Goal: Use online tool/utility: Utilize a website feature to perform a specific function

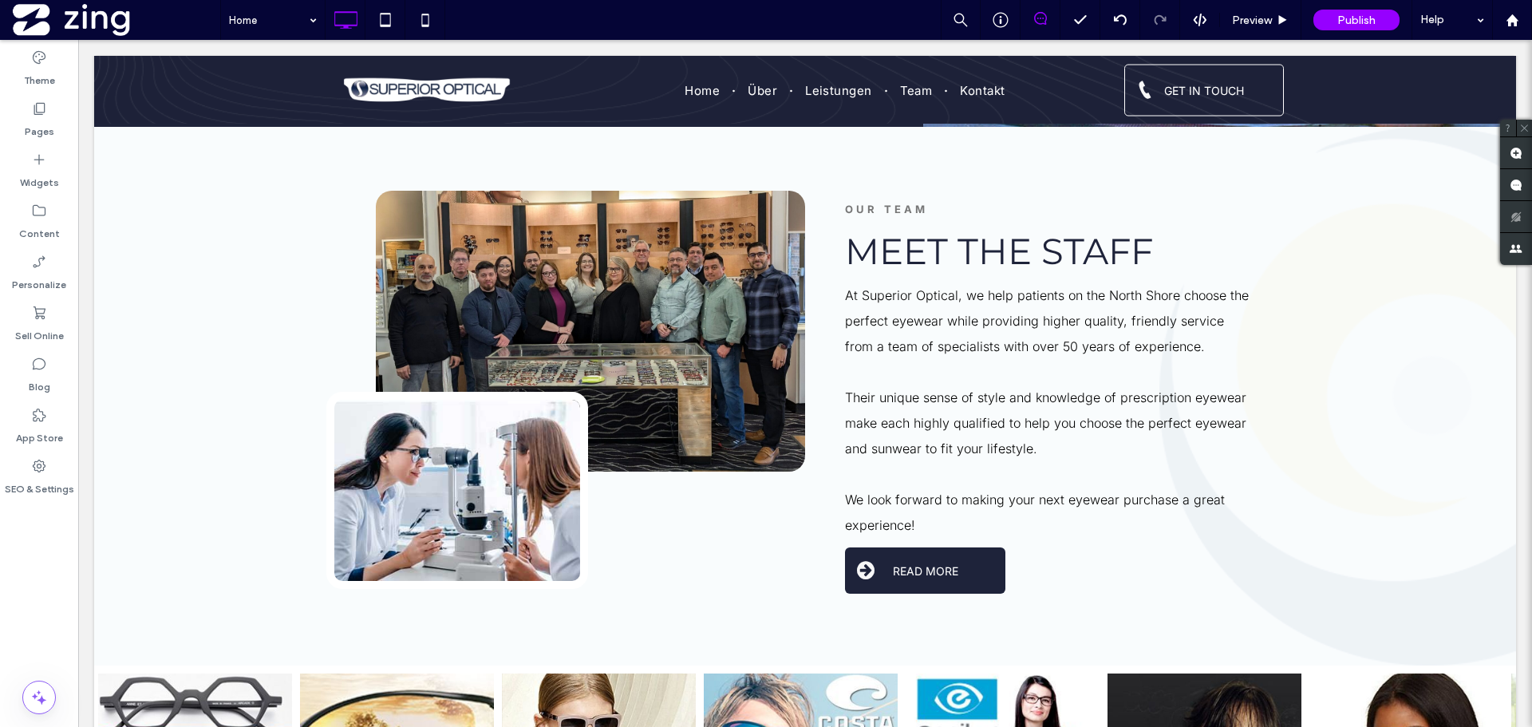
click at [289, 220] on div "Click To Paste Click To Paste Click To Paste OUR TEAM Meet The Staff At Superio…" at bounding box center [805, 396] width 1422 height 539
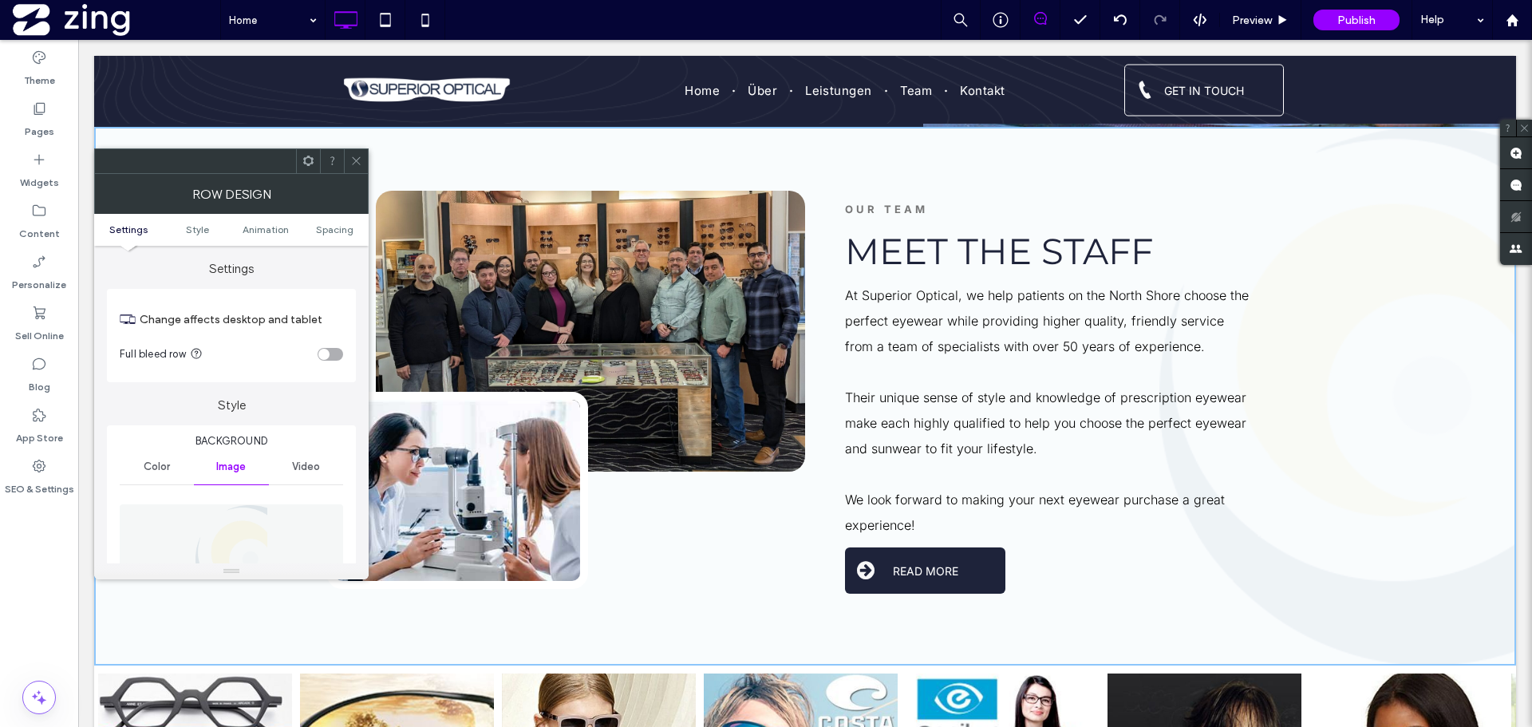
scroll to position [1412, 0]
click at [241, 533] on img at bounding box center [231, 559] width 73 height 110
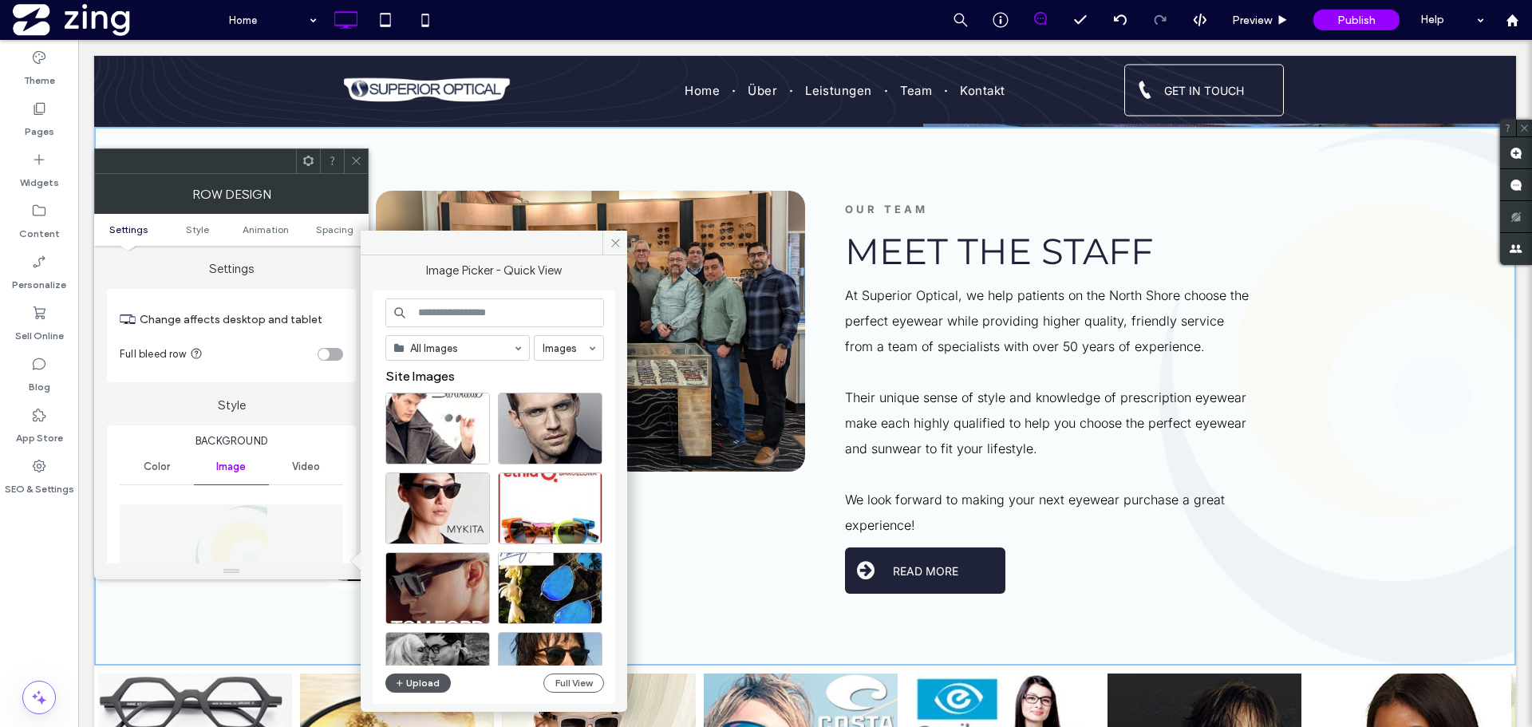
click at [416, 688] on button "Upload" at bounding box center [417, 682] width 65 height 19
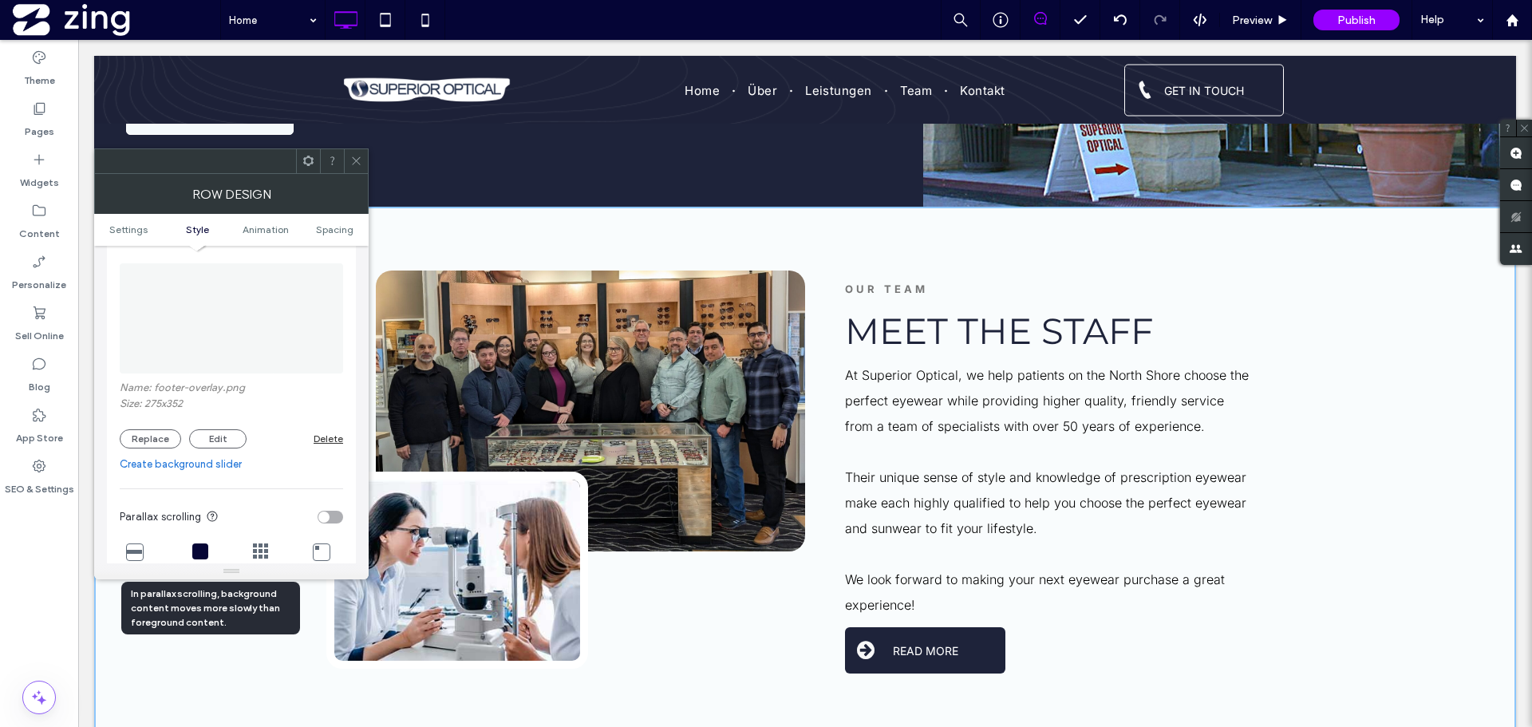
scroll to position [160, 0]
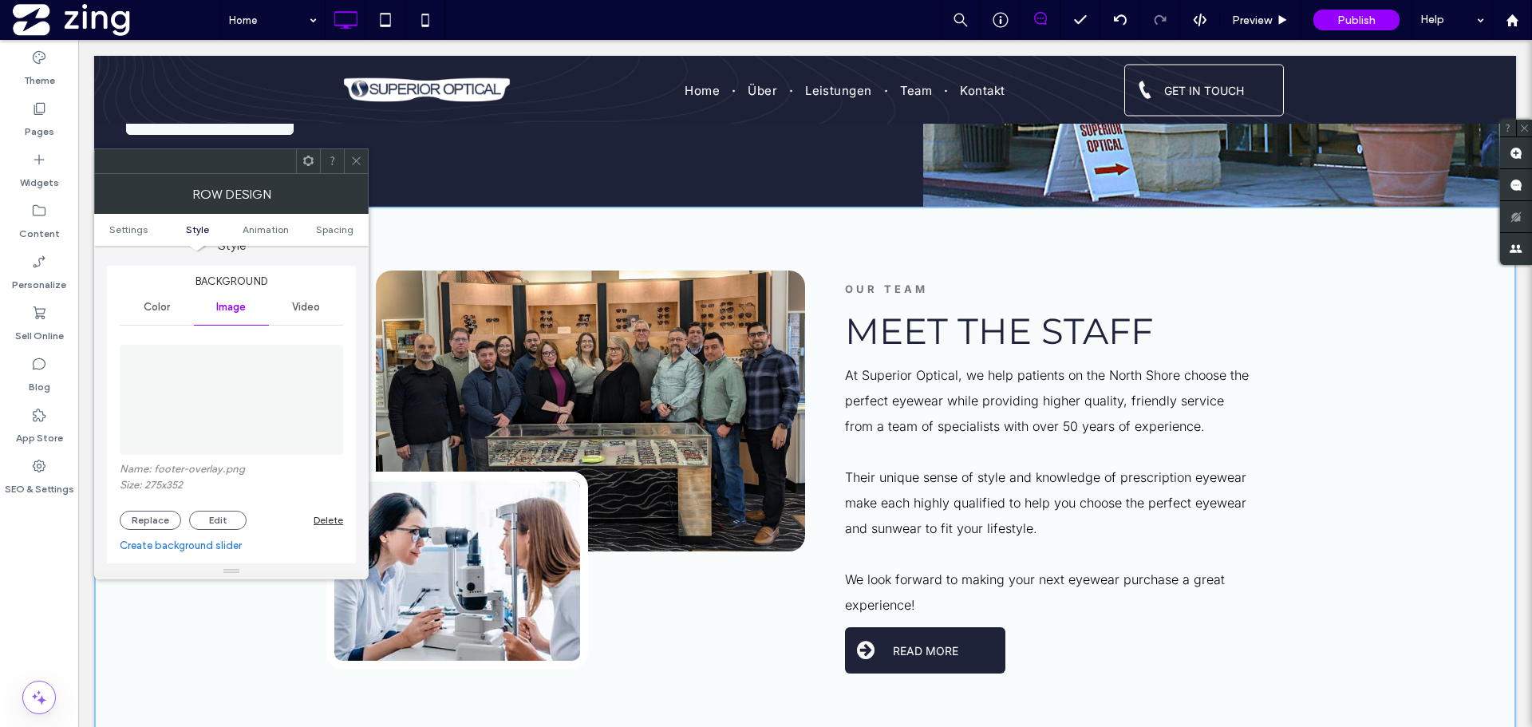
click at [197, 362] on img at bounding box center [231, 400] width 86 height 110
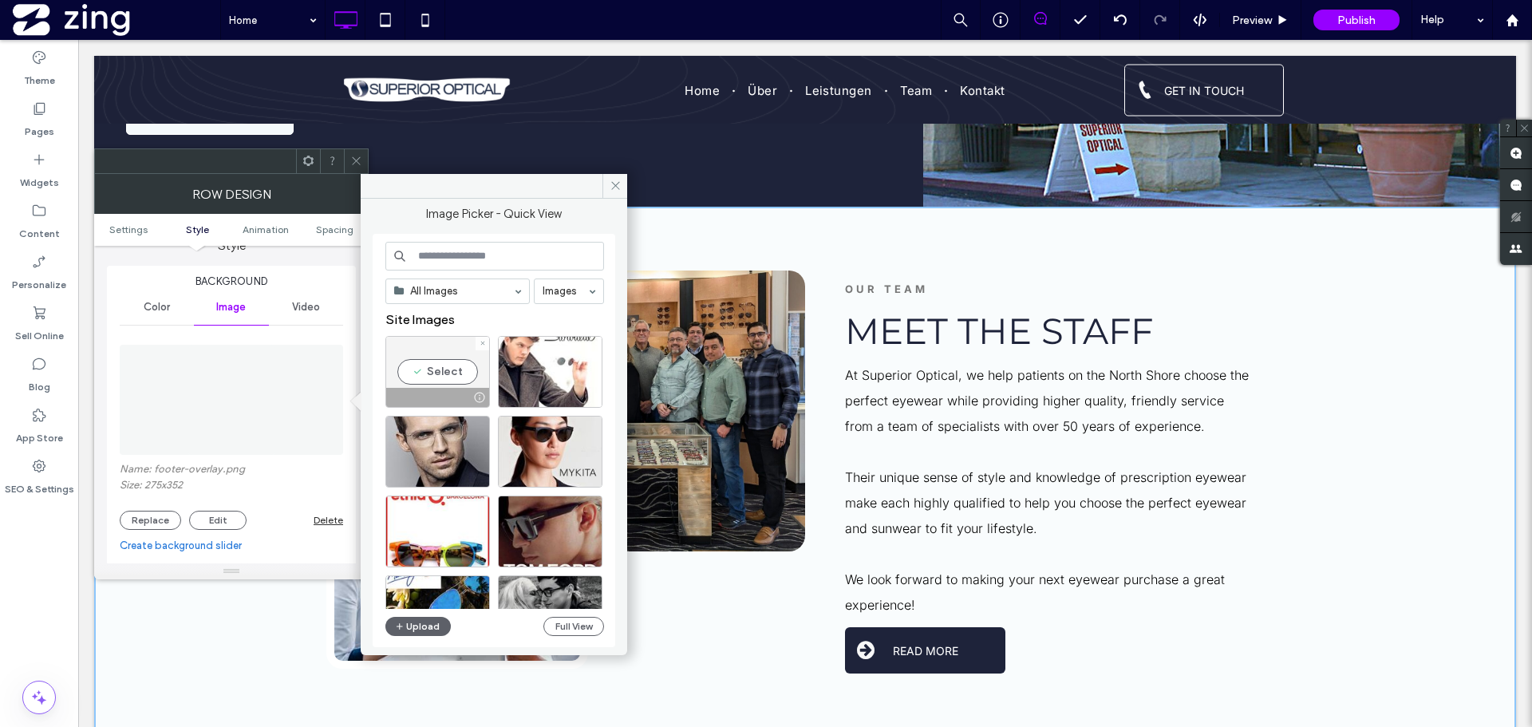
click at [439, 363] on div "Select" at bounding box center [437, 372] width 105 height 72
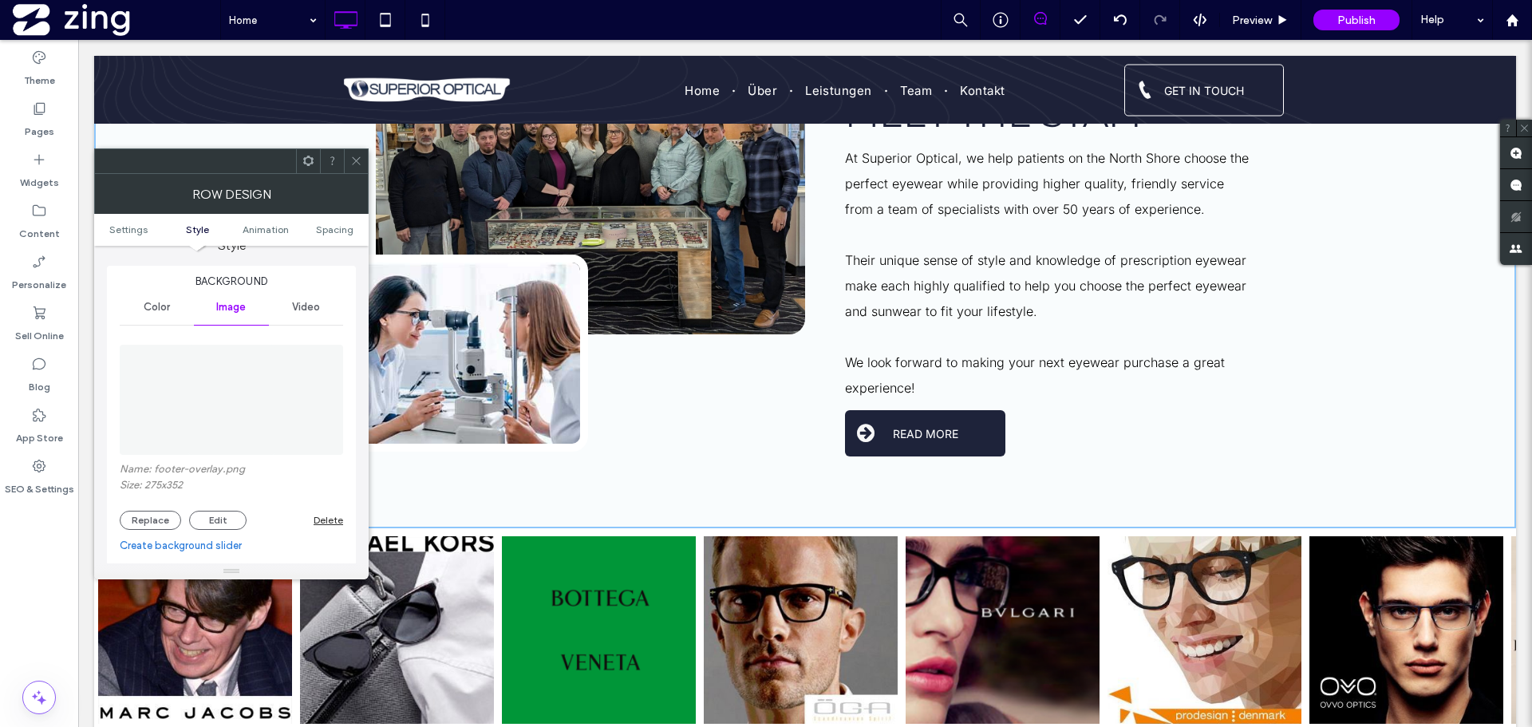
scroll to position [1412, 0]
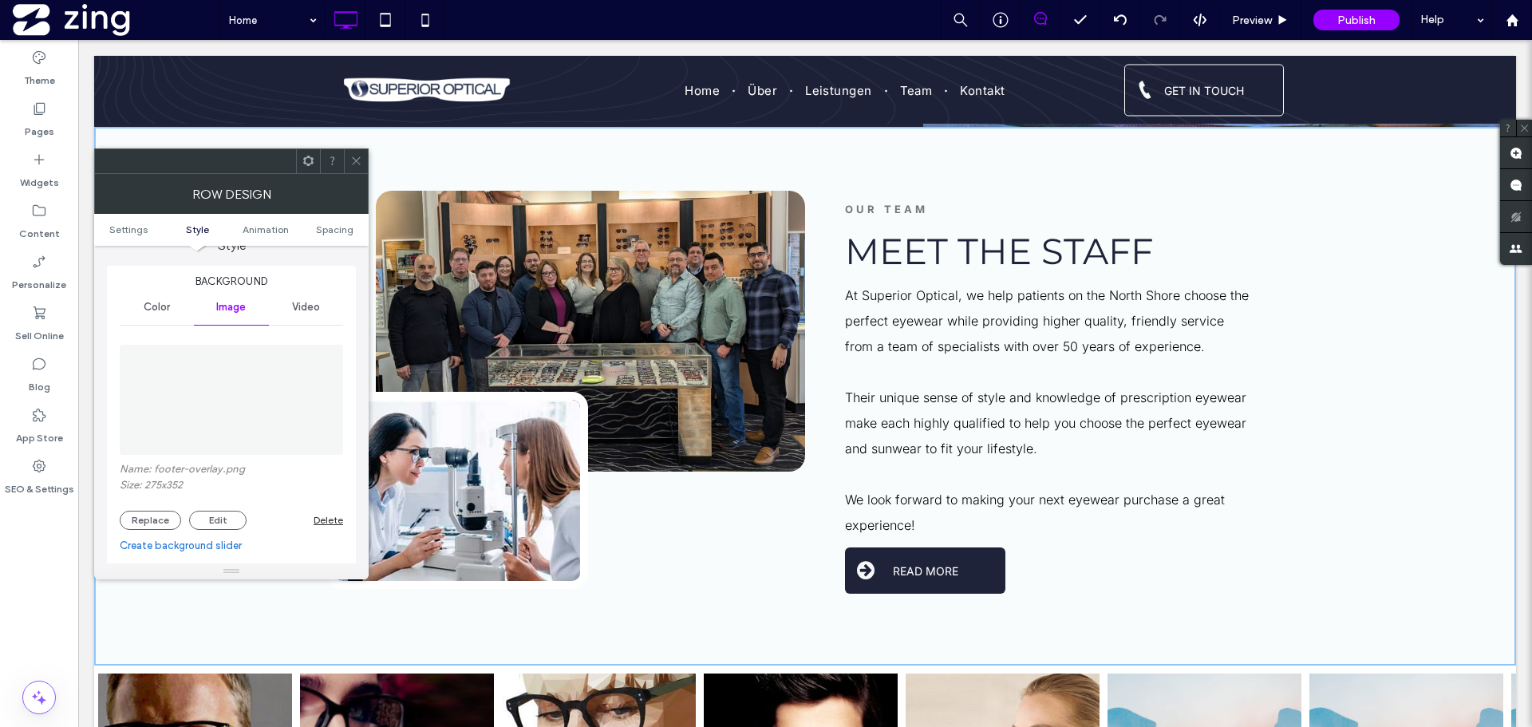
click at [167, 309] on span "Color" at bounding box center [157, 307] width 26 height 13
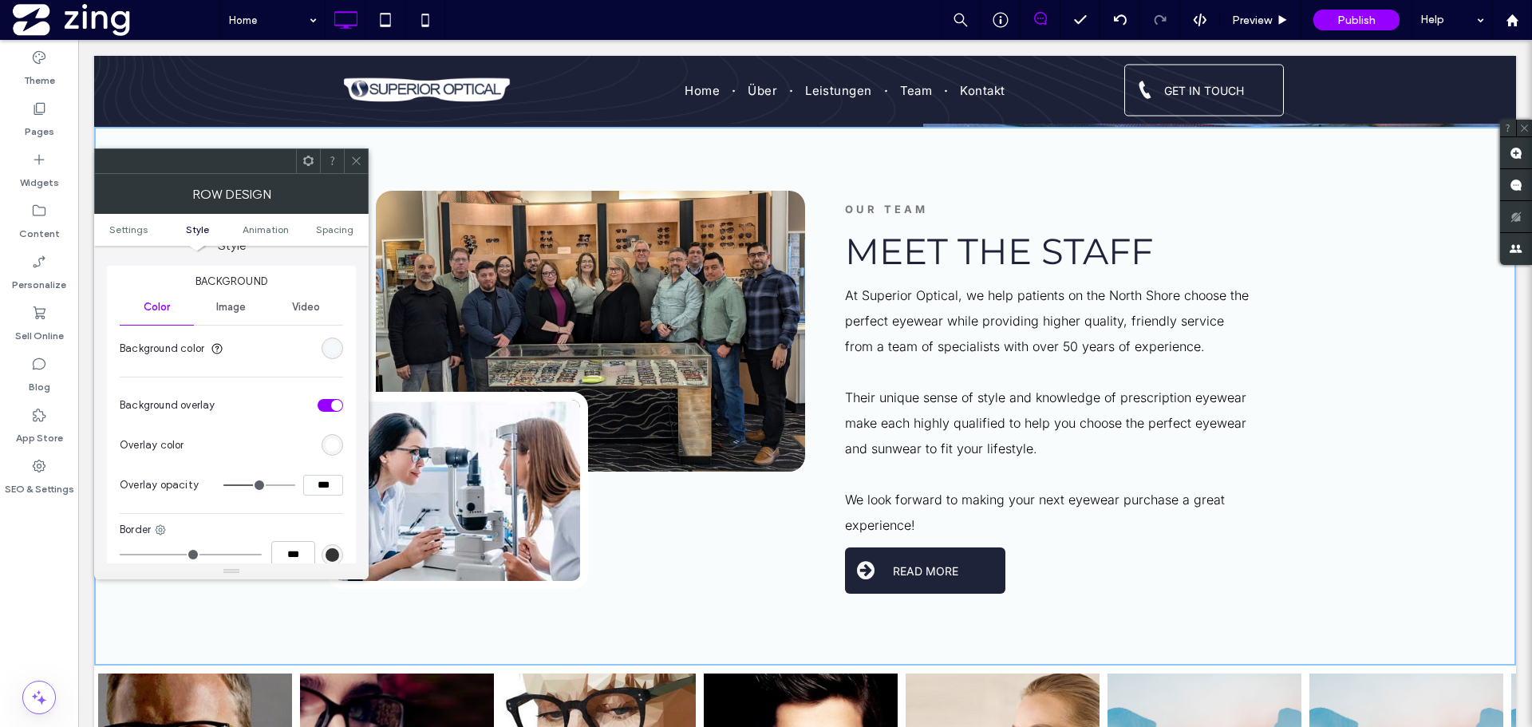
click at [341, 348] on div "rgb(244, 249, 252)" at bounding box center [333, 348] width 22 height 22
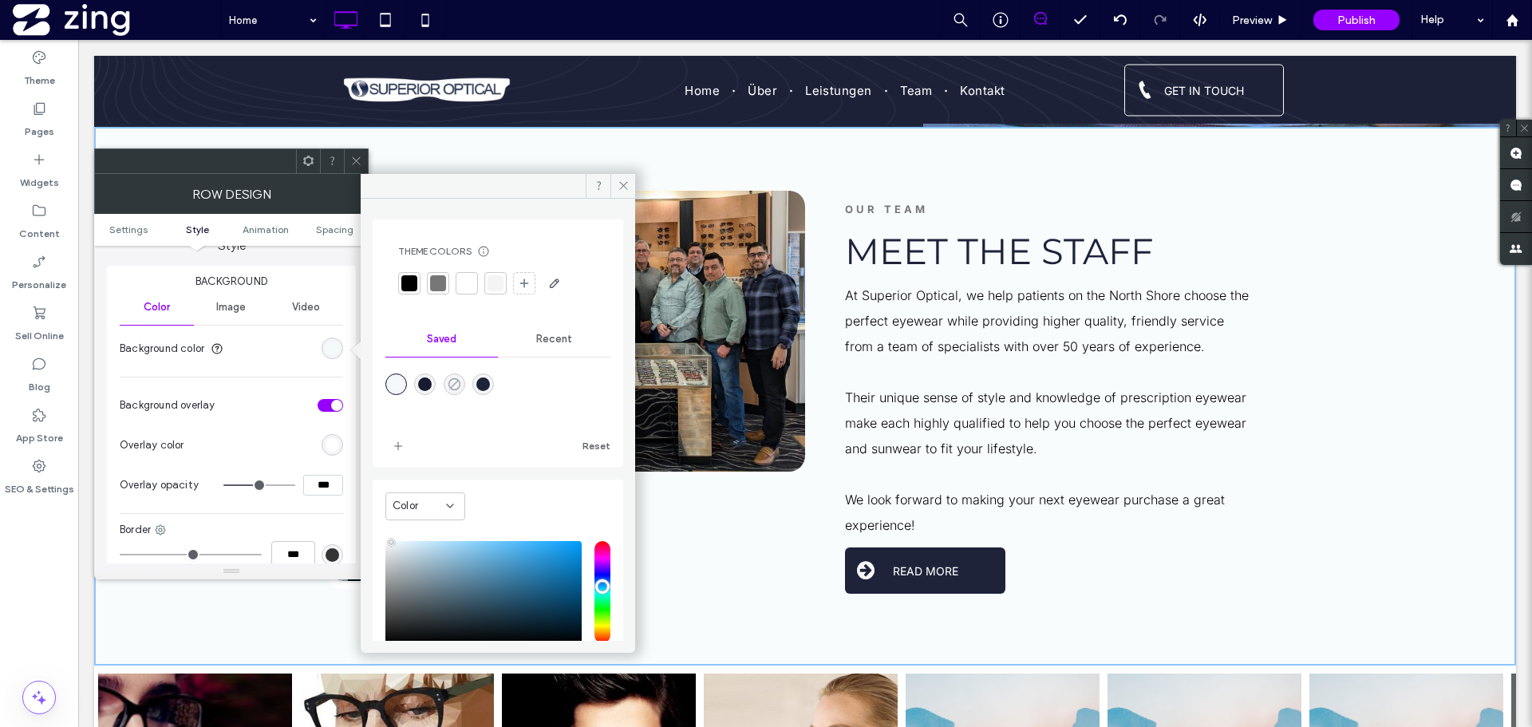
click at [458, 385] on icon "rgba(0,0,0,0)" at bounding box center [455, 384] width 14 height 14
type input "*******"
type input "*"
type input "**"
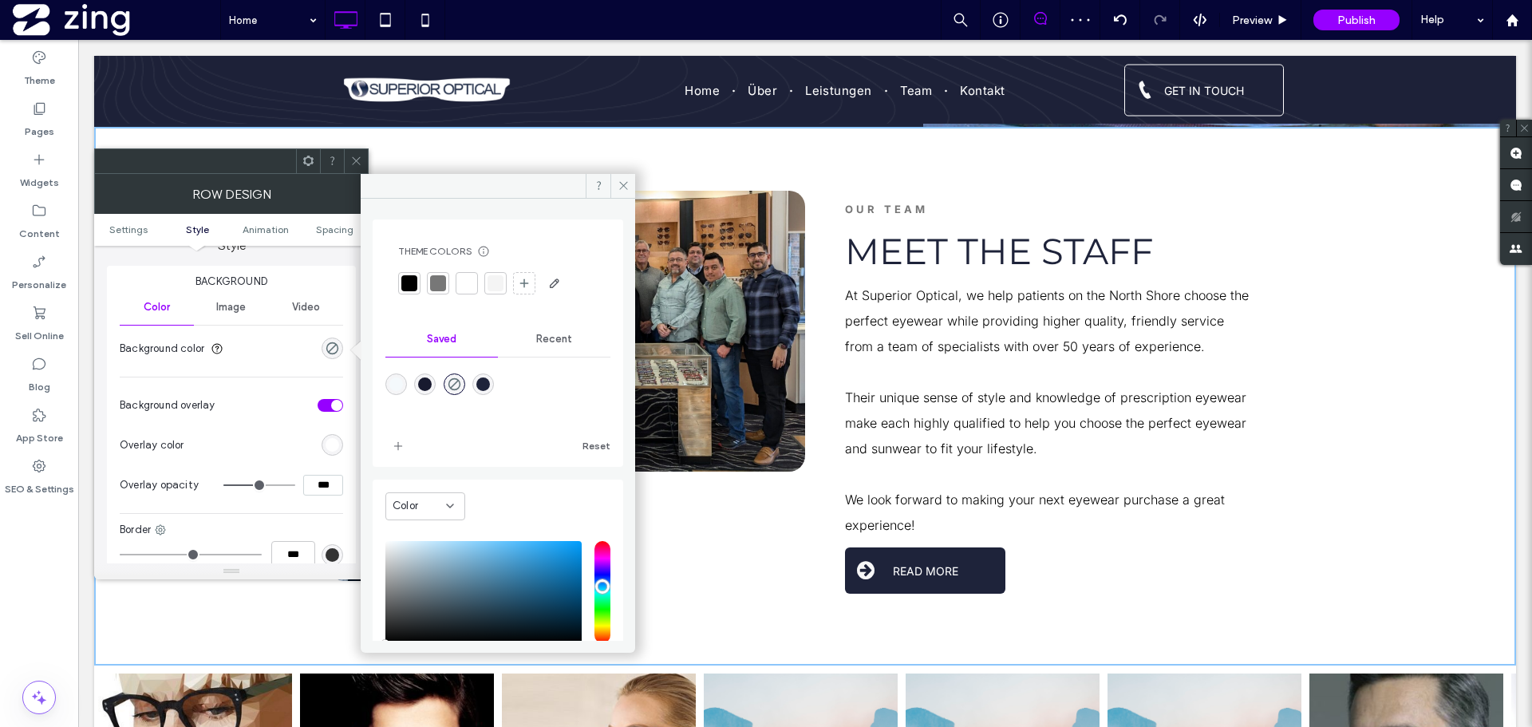
click at [399, 378] on div "rgba(244,249,252,1)" at bounding box center [396, 384] width 14 height 14
type input "*******"
type input "***"
type input "****"
click at [227, 307] on span "Image" at bounding box center [231, 307] width 30 height 13
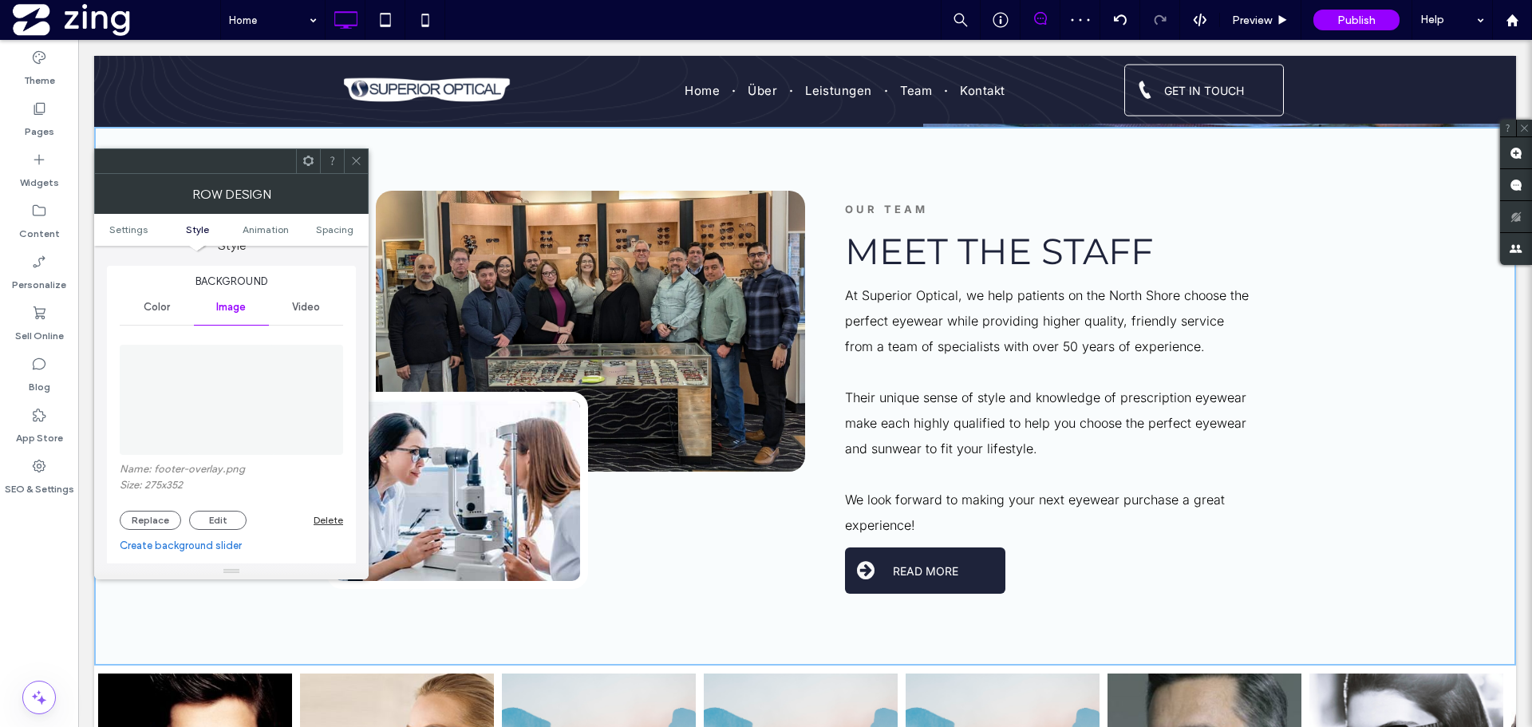
click at [145, 307] on span "Color" at bounding box center [157, 307] width 26 height 13
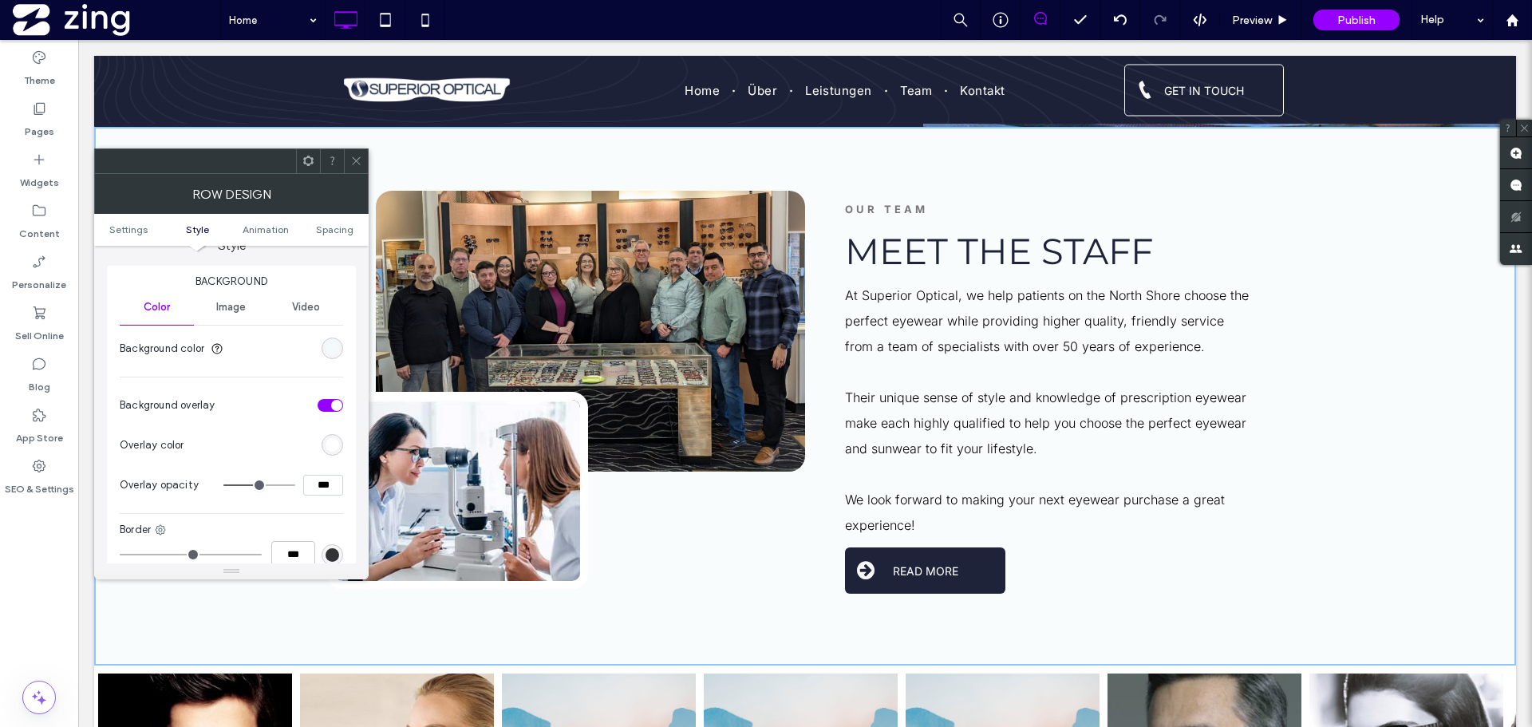
click at [326, 410] on div "toggle" at bounding box center [331, 405] width 26 height 13
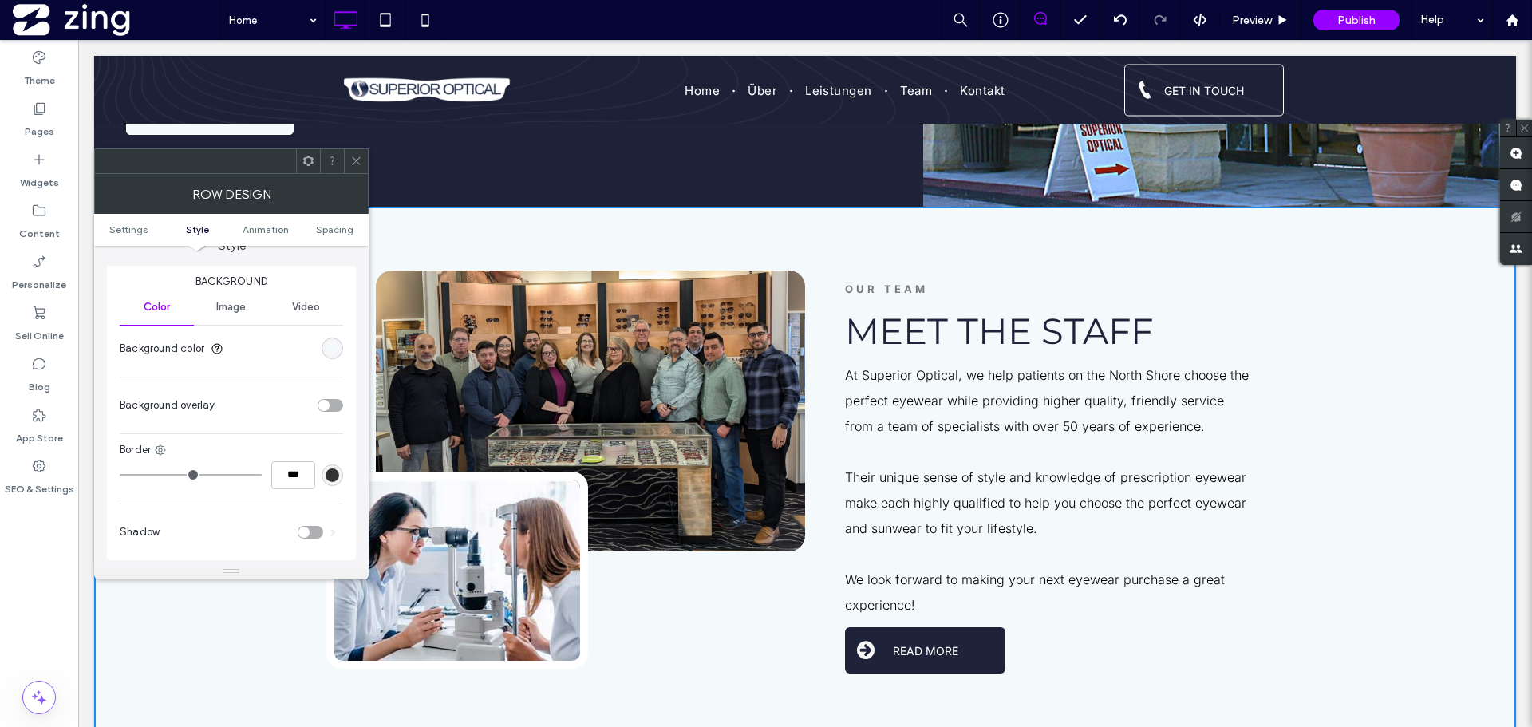
scroll to position [80, 0]
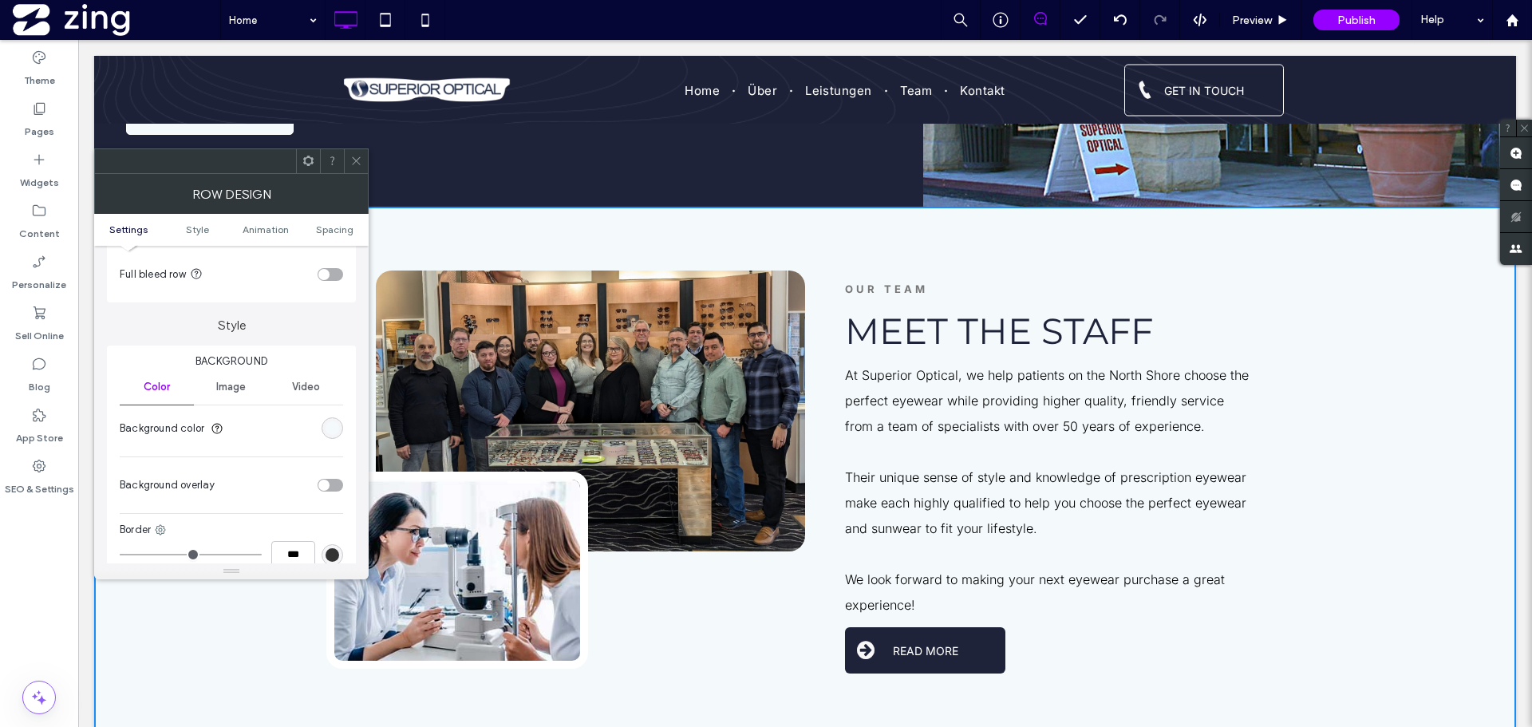
click at [334, 440] on section "Background color" at bounding box center [231, 428] width 223 height 40
click at [333, 431] on div "rgba(244,249,252,1)" at bounding box center [333, 428] width 14 height 14
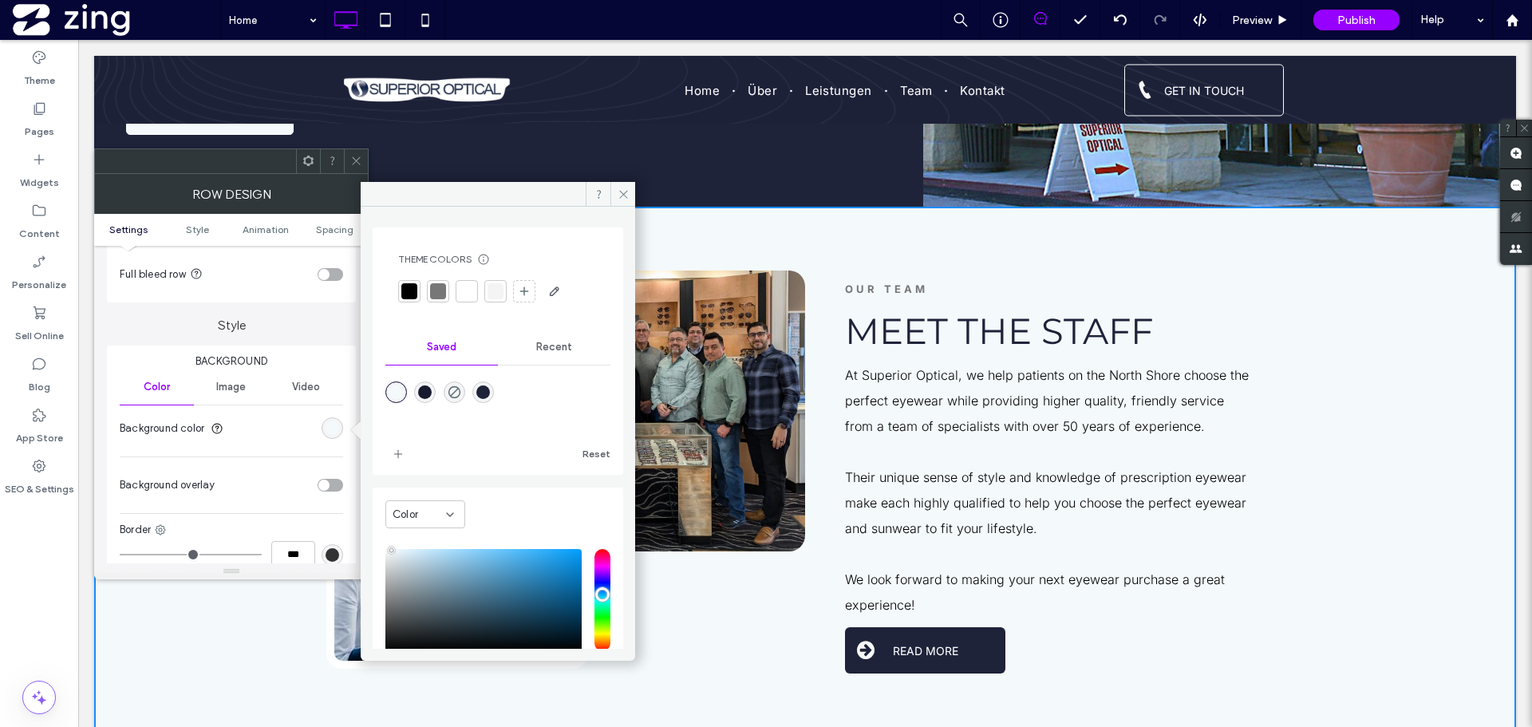
click at [234, 393] on span "Image" at bounding box center [231, 387] width 30 height 13
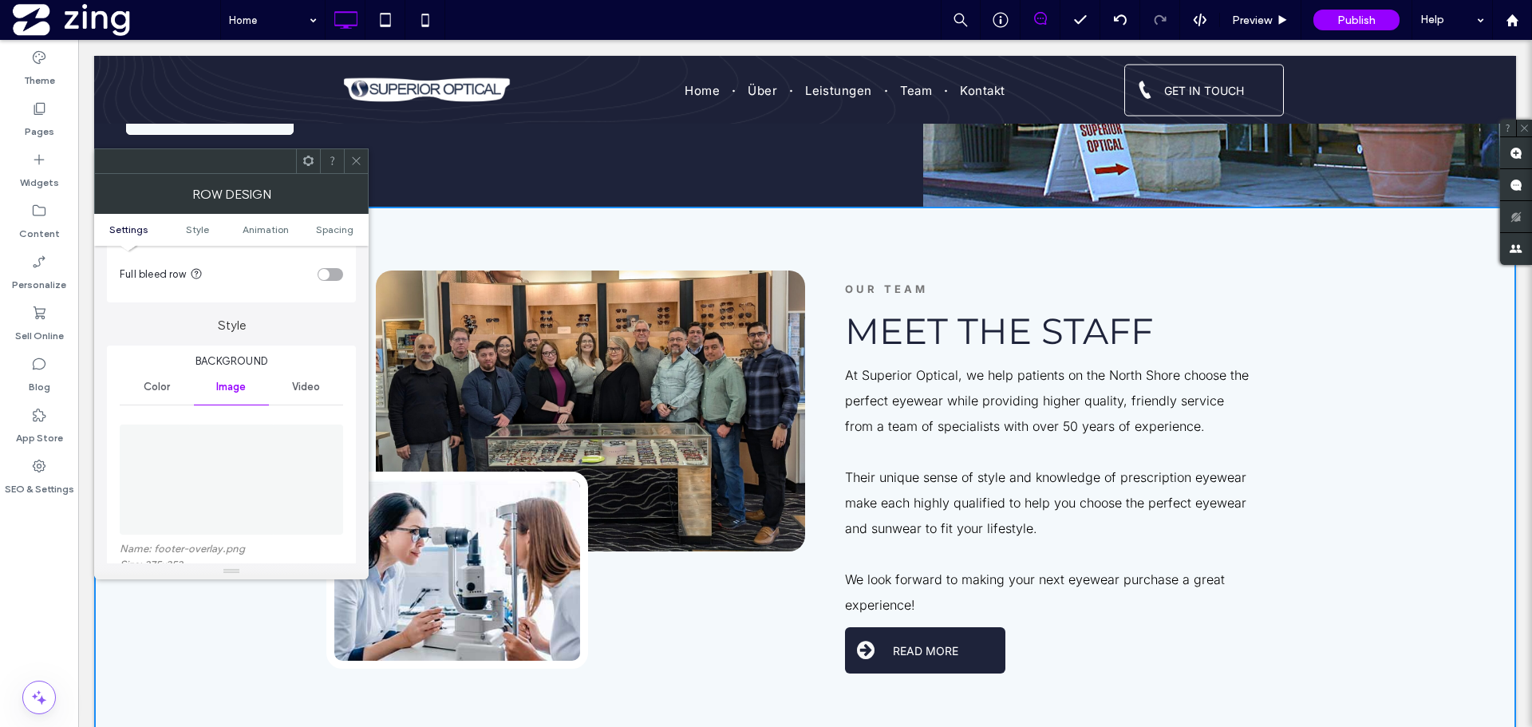
click at [262, 462] on img at bounding box center [231, 479] width 86 height 110
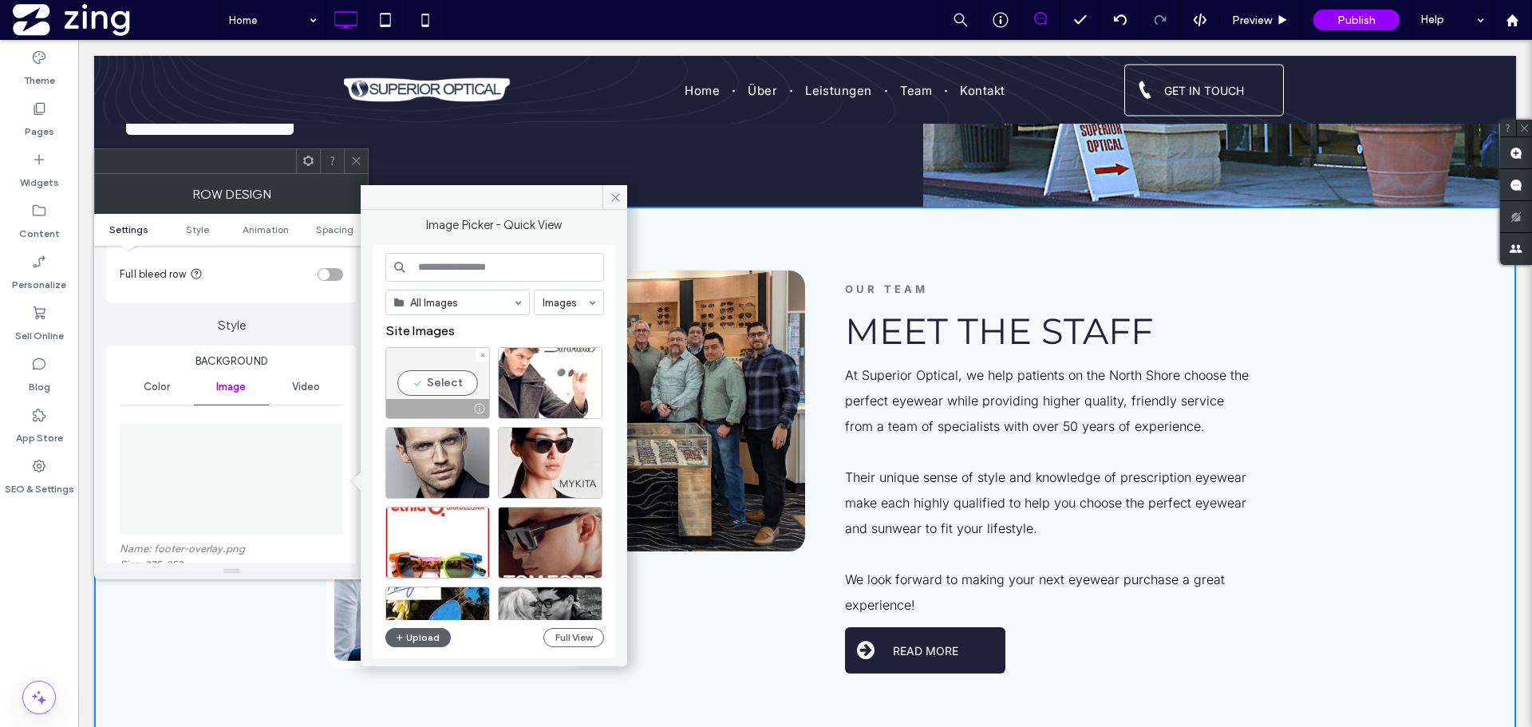
click at [416, 373] on div "Select" at bounding box center [437, 383] width 105 height 72
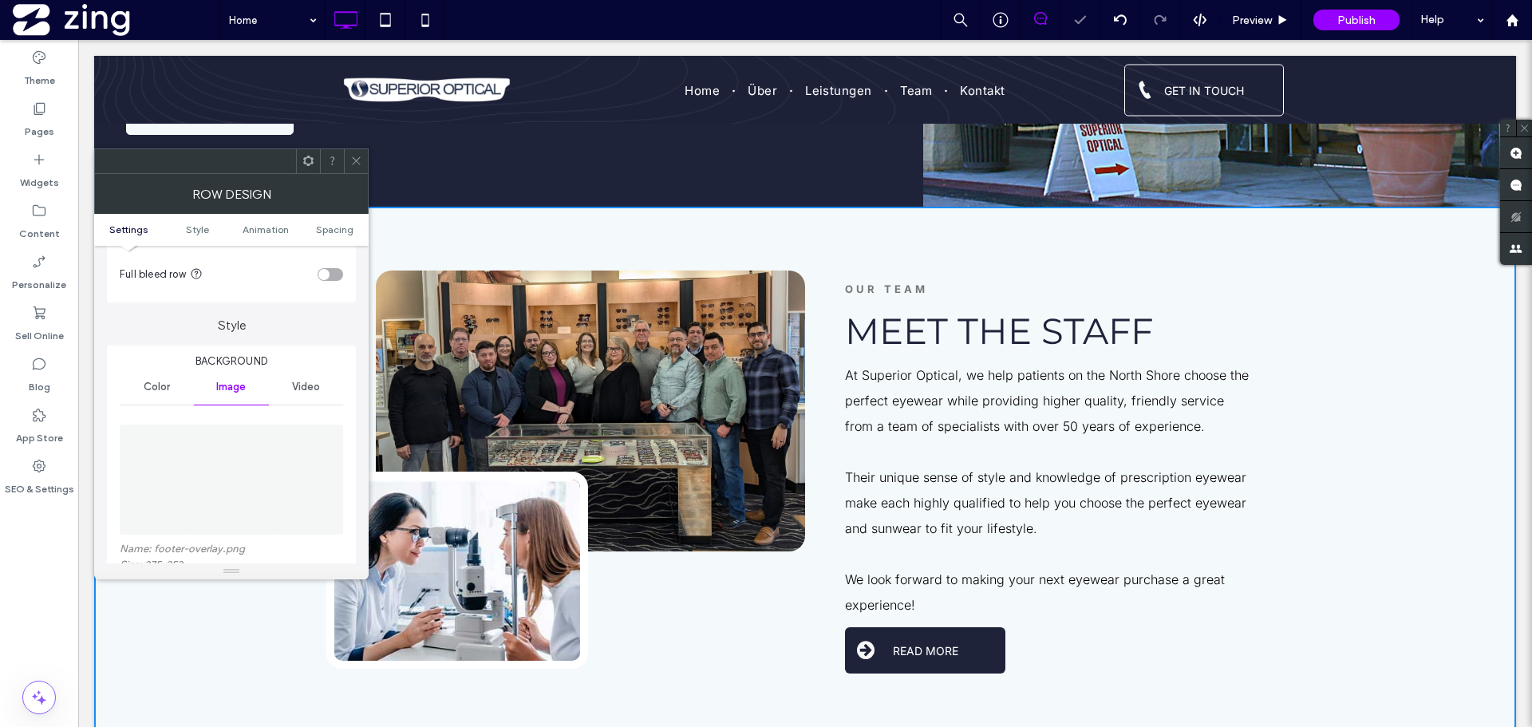
click at [232, 458] on img at bounding box center [231, 479] width 86 height 110
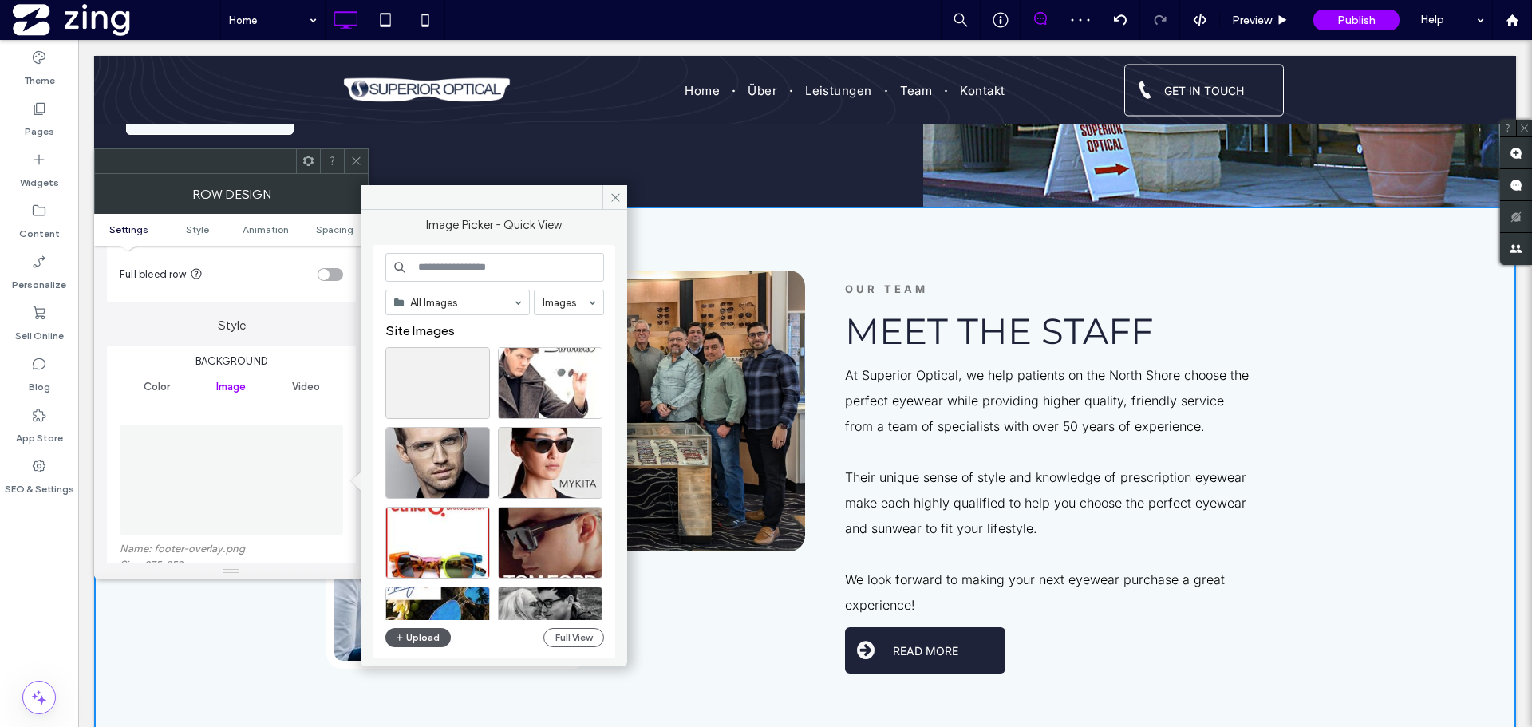
click at [404, 638] on icon "button" at bounding box center [400, 637] width 10 height 13
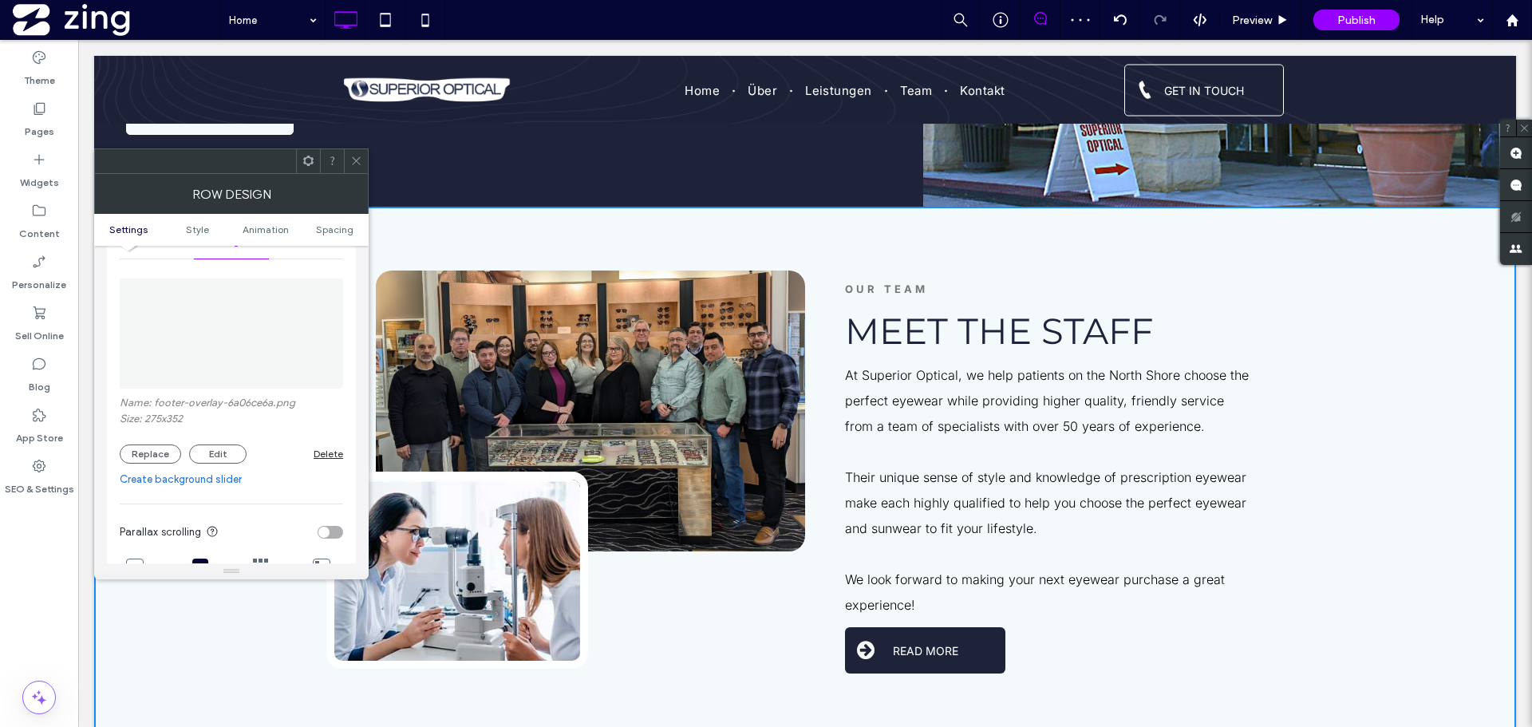
scroll to position [239, 0]
click at [265, 558] on icon at bounding box center [261, 553] width 16 height 16
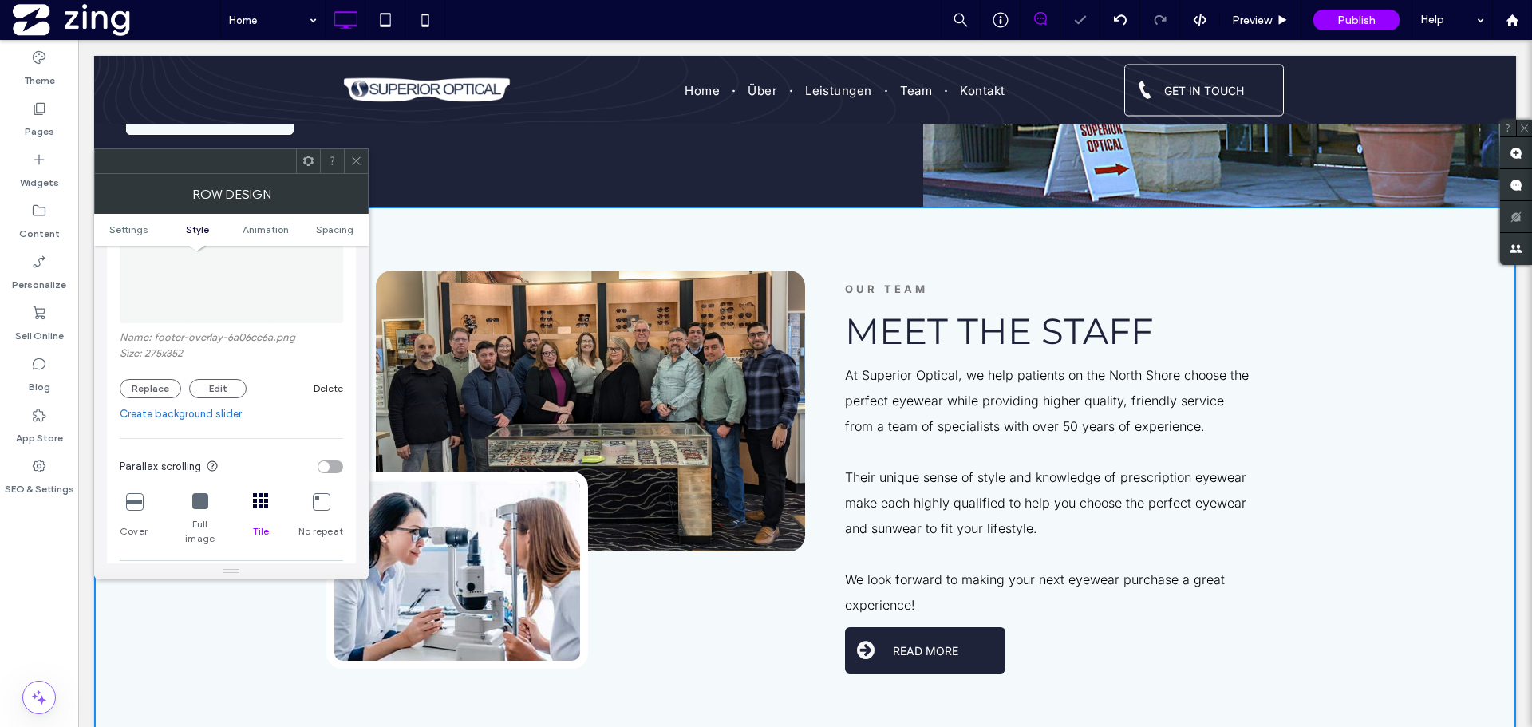
scroll to position [319, 0]
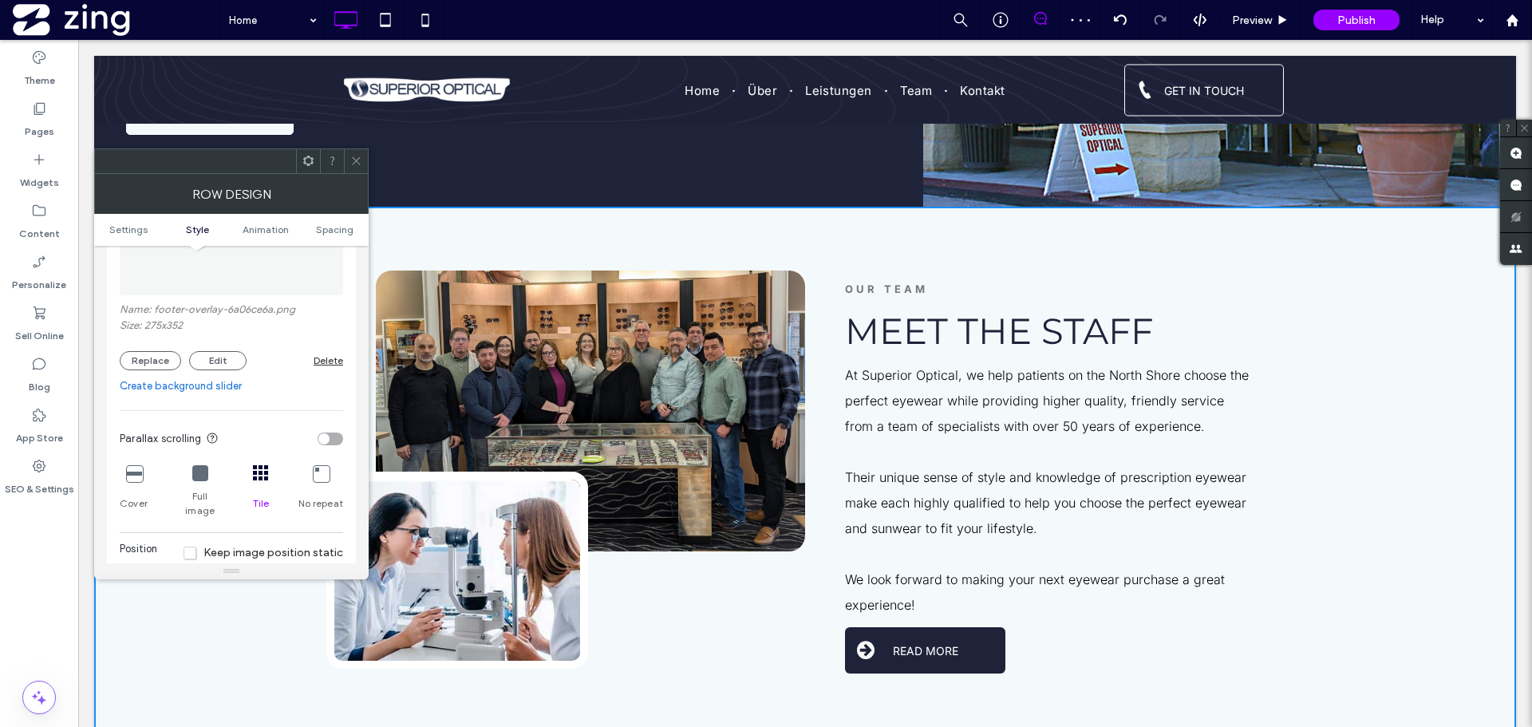
click at [192, 481] on div at bounding box center [200, 474] width 16 height 18
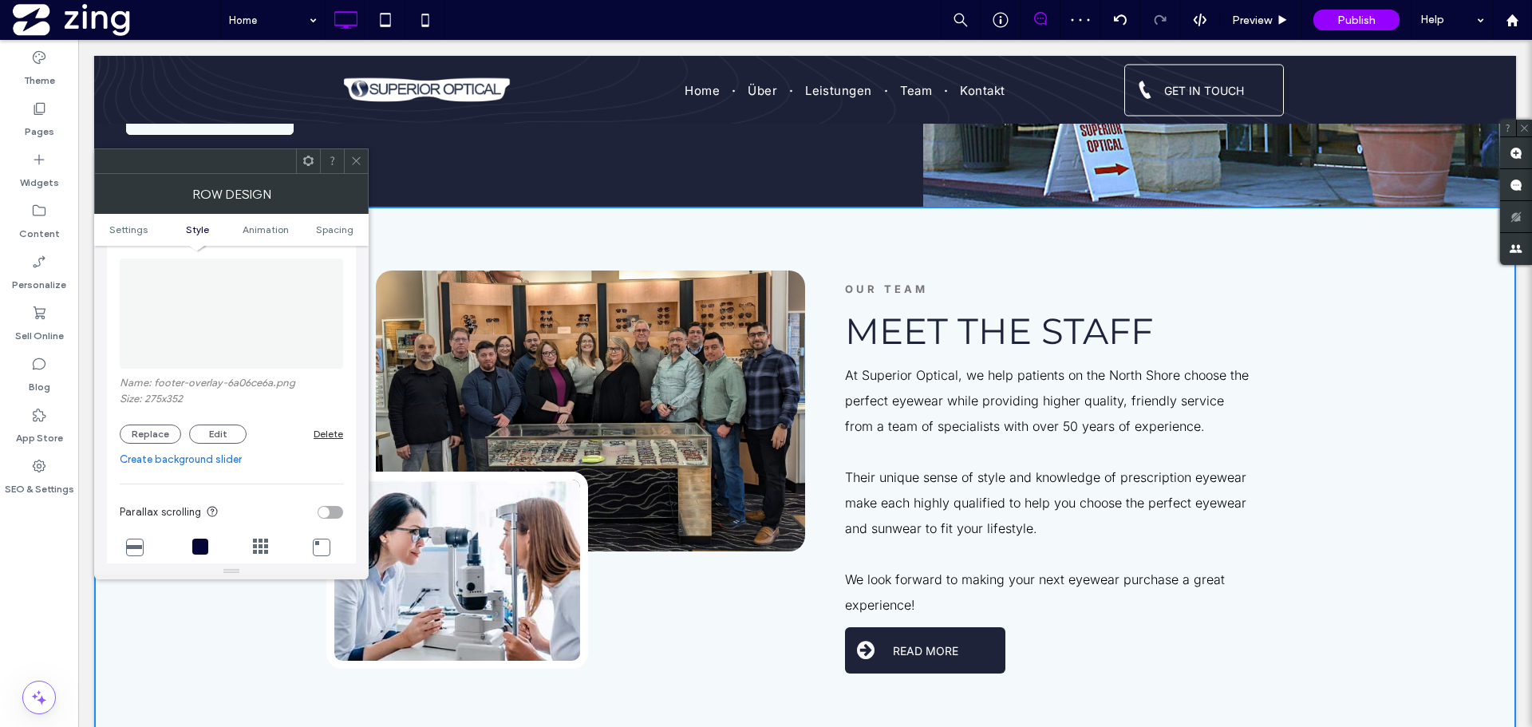
scroll to position [80, 0]
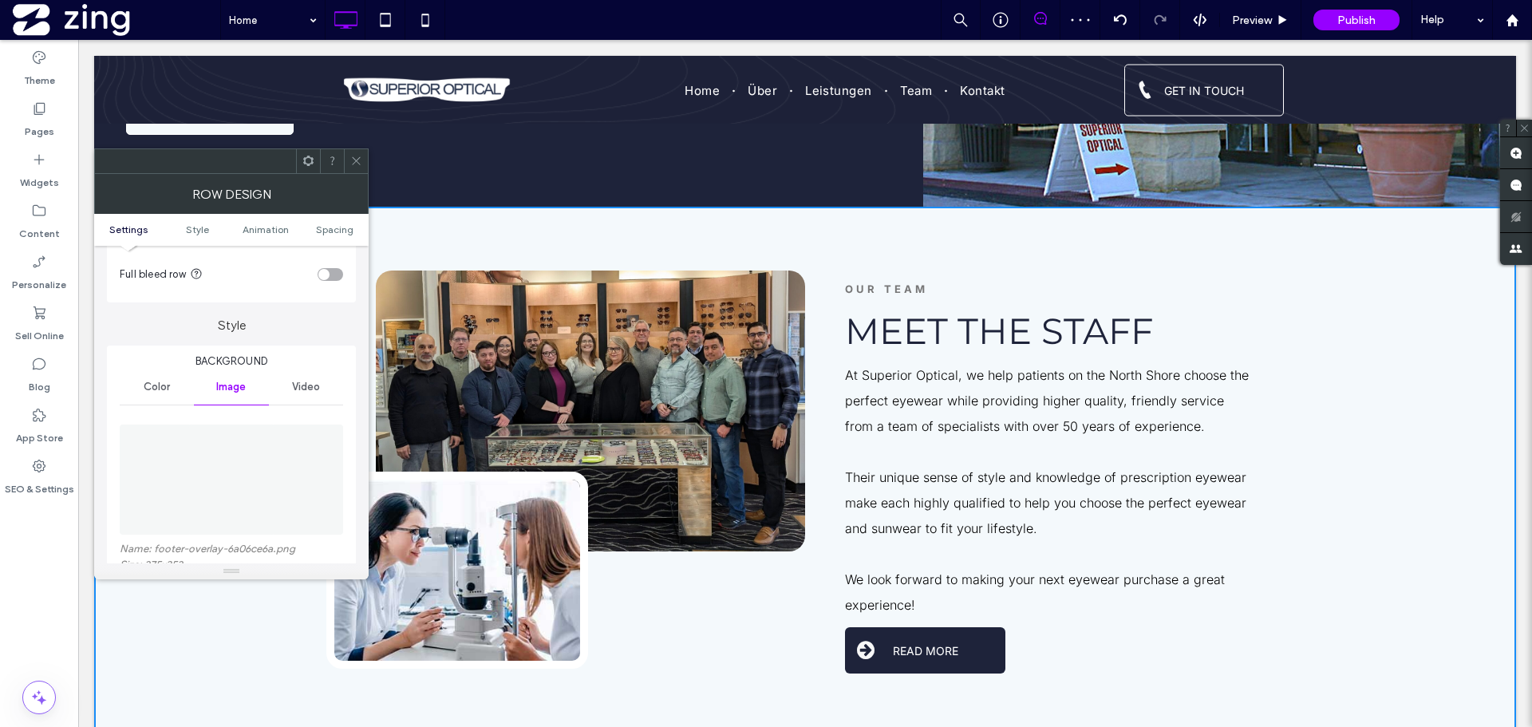
click at [241, 473] on img at bounding box center [231, 479] width 86 height 110
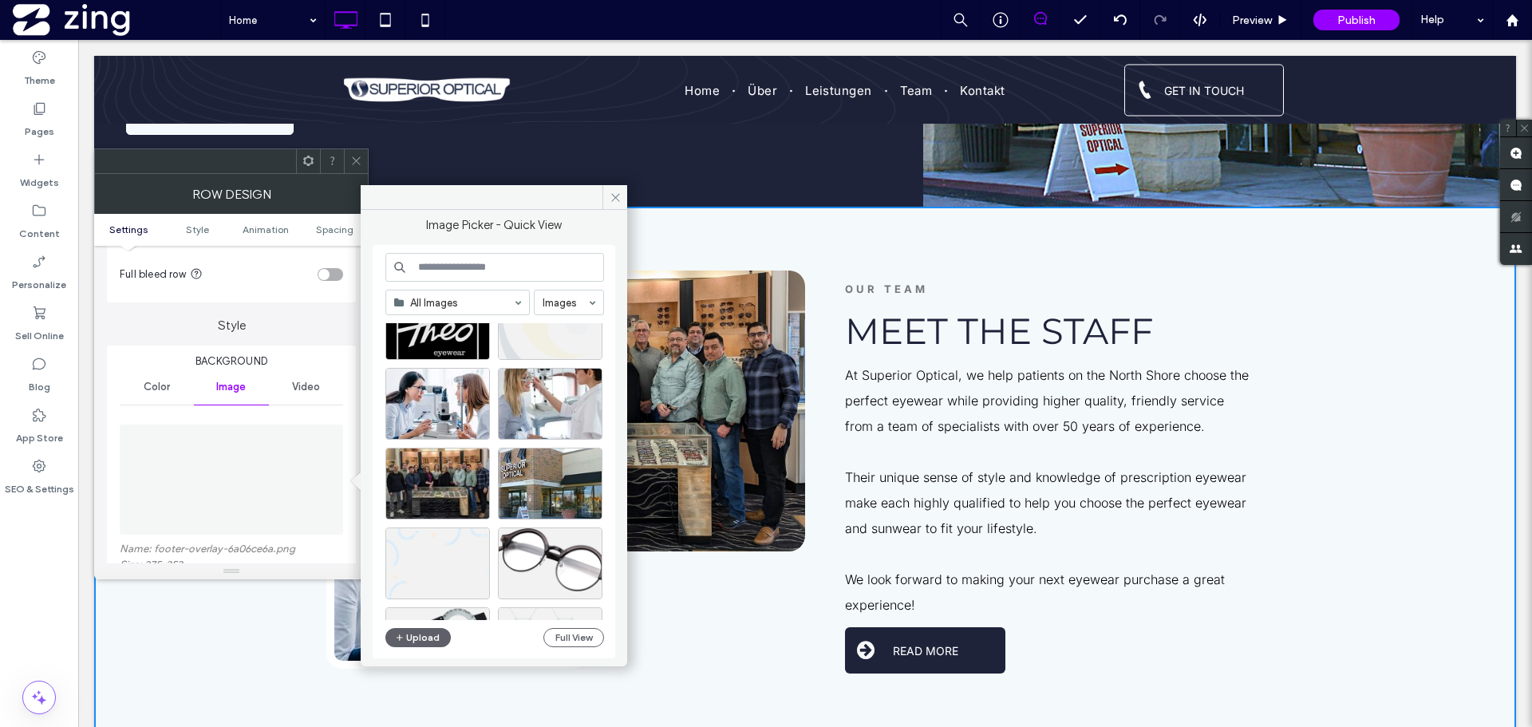
scroll to position [1896, 0]
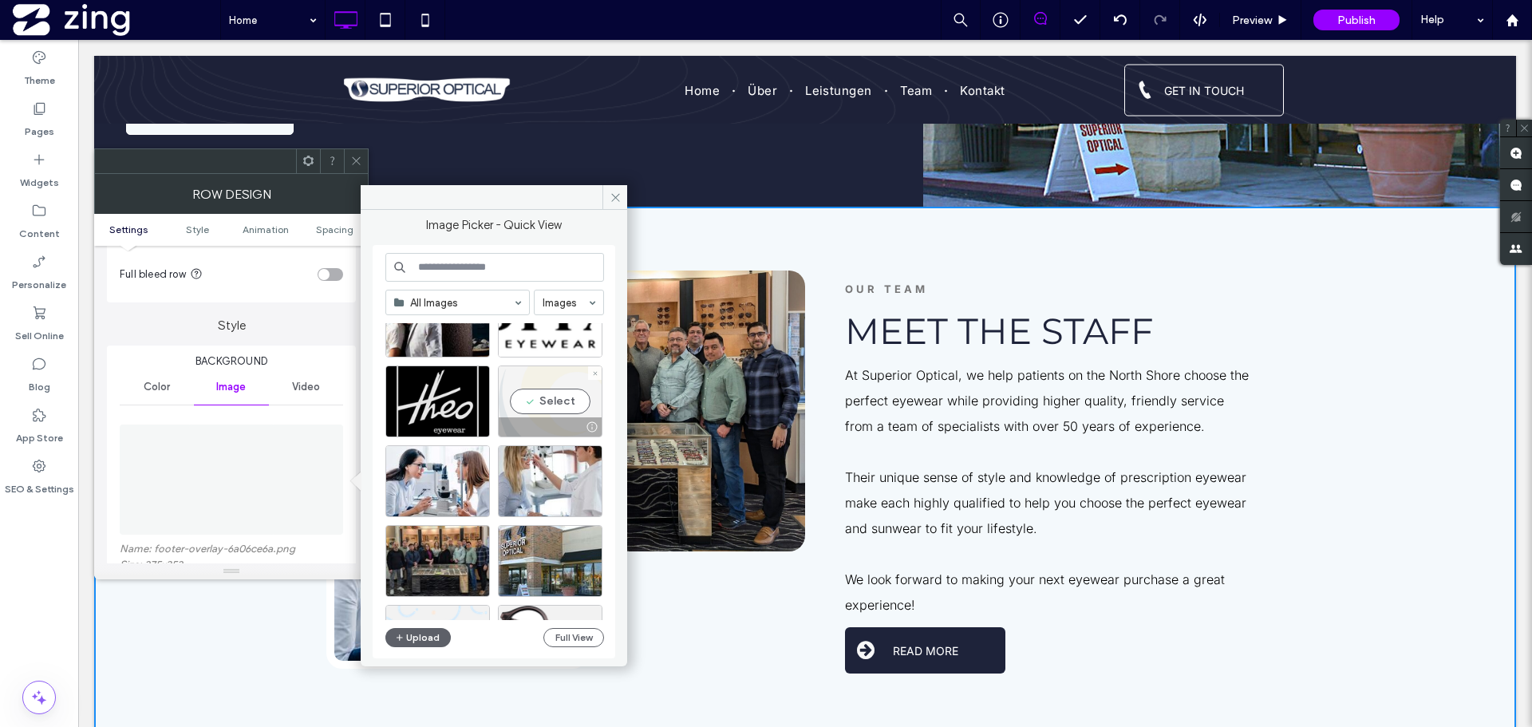
drag, startPoint x: 550, startPoint y: 410, endPoint x: 466, endPoint y: 369, distance: 93.8
click at [550, 410] on div "Select" at bounding box center [550, 401] width 105 height 72
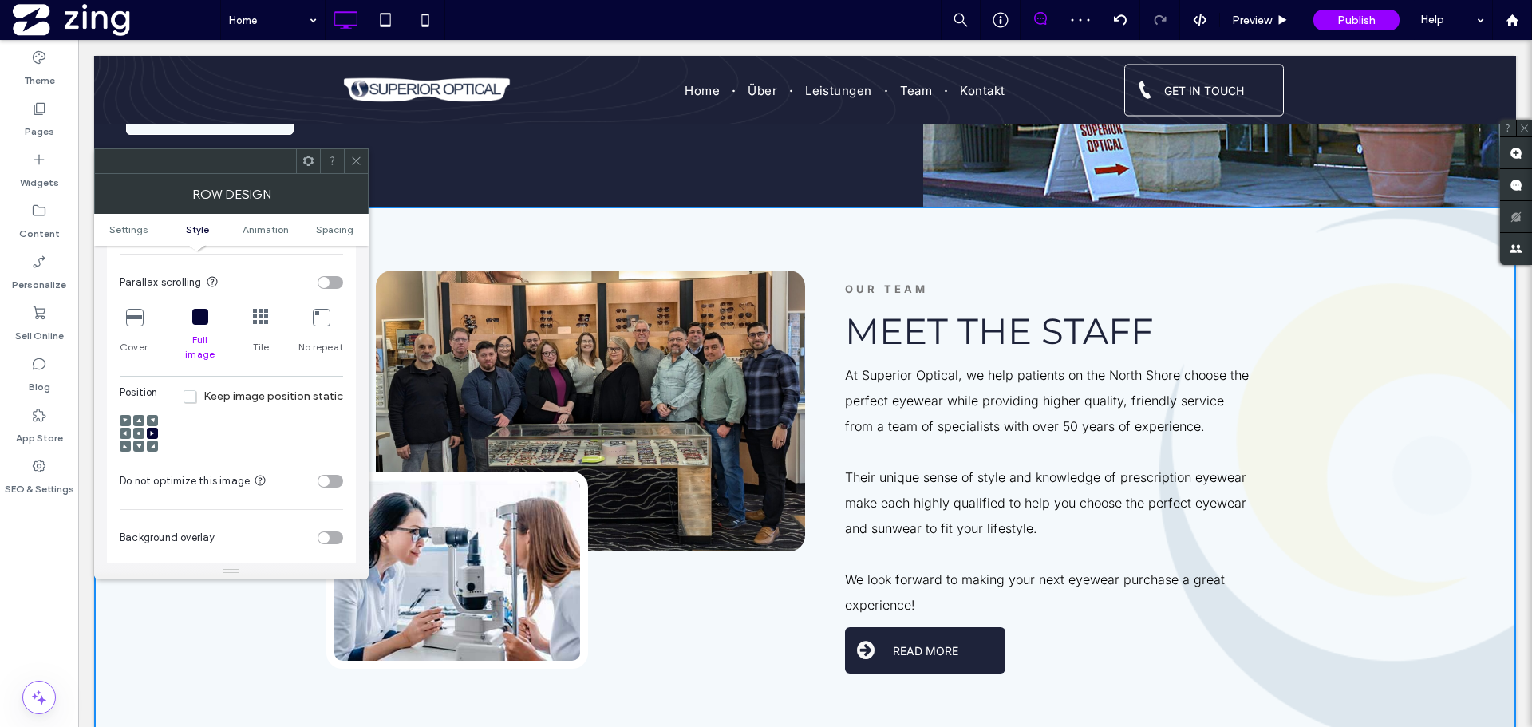
scroll to position [638, 0]
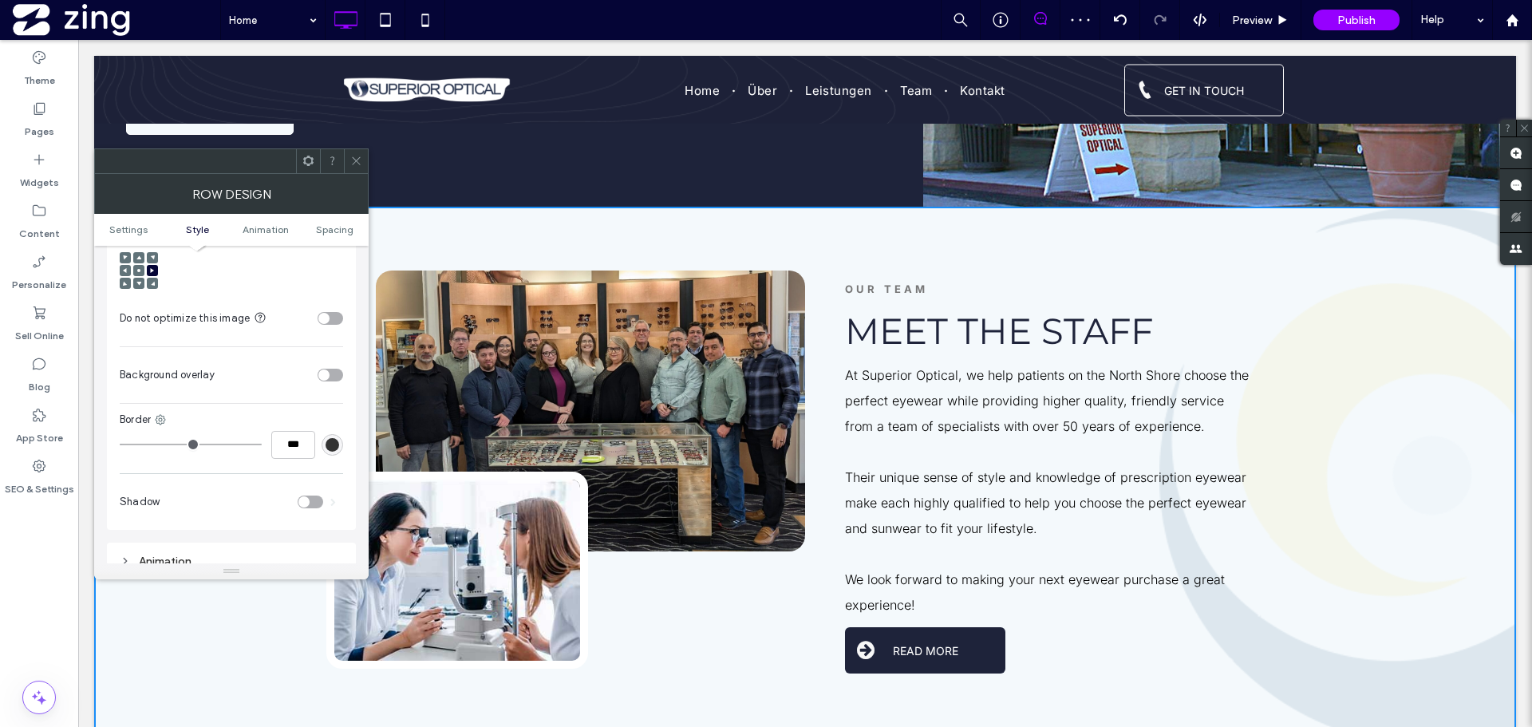
click at [333, 369] on div "toggle" at bounding box center [331, 375] width 26 height 13
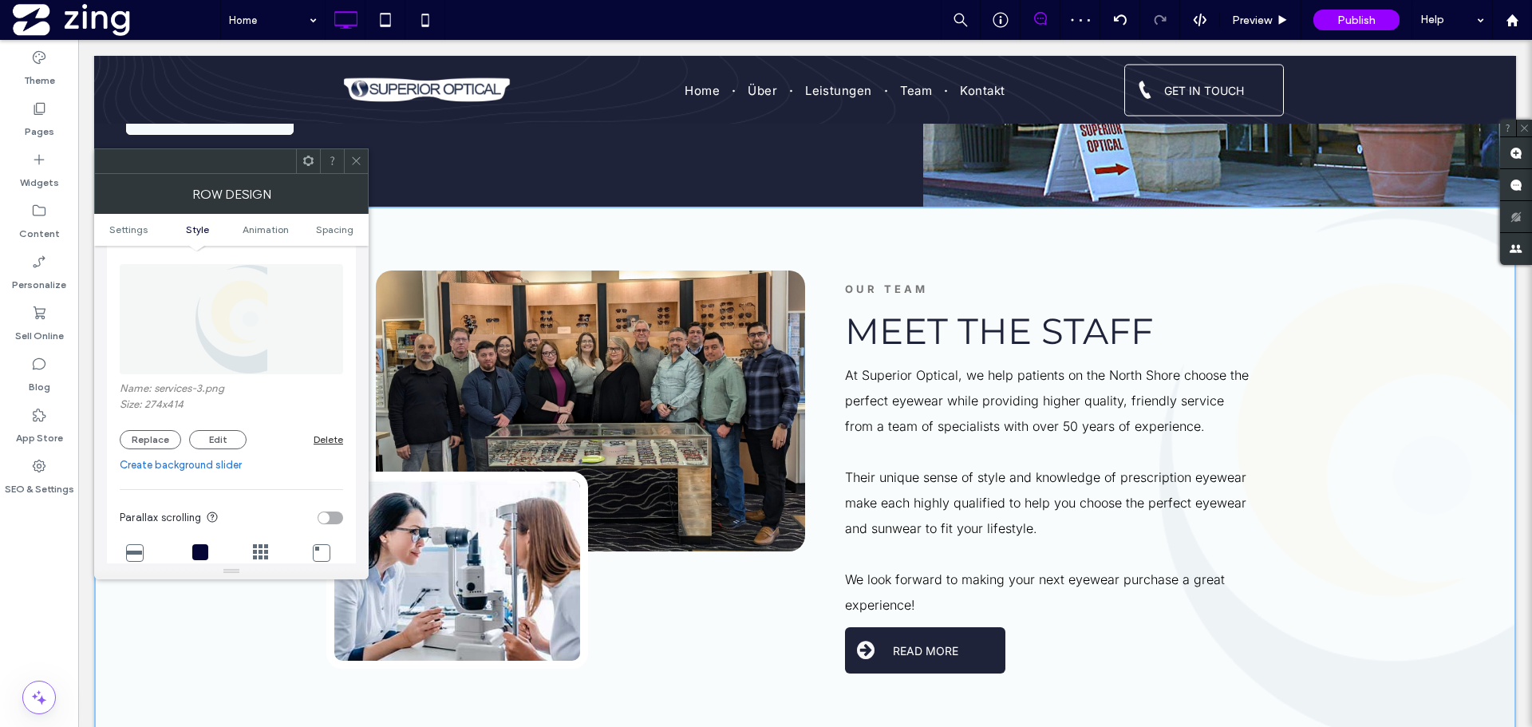
scroll to position [239, 0]
click at [282, 356] on figure at bounding box center [231, 320] width 223 height 110
